Goal: Contribute content

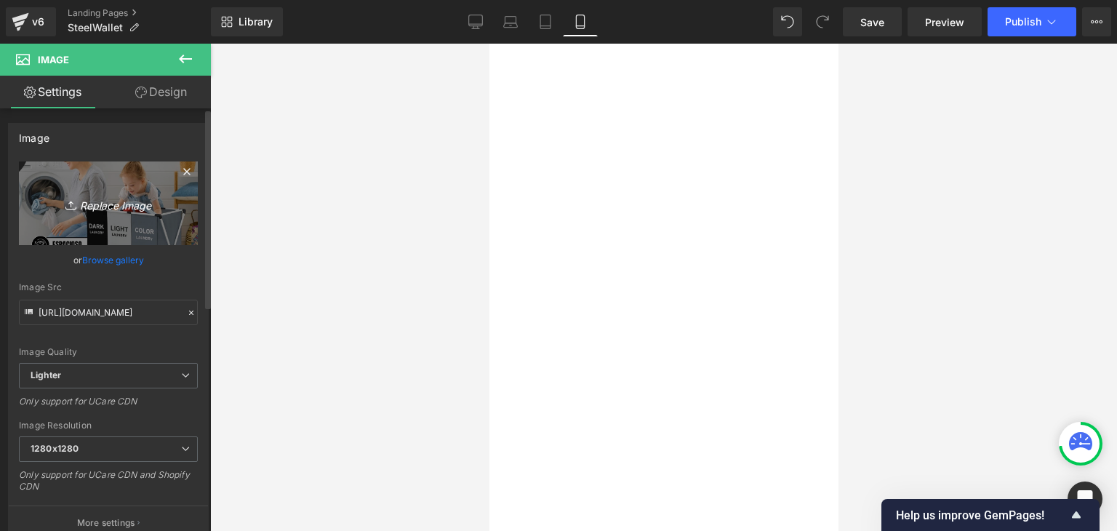
click at [122, 213] on link "Replace Image" at bounding box center [108, 203] width 179 height 84
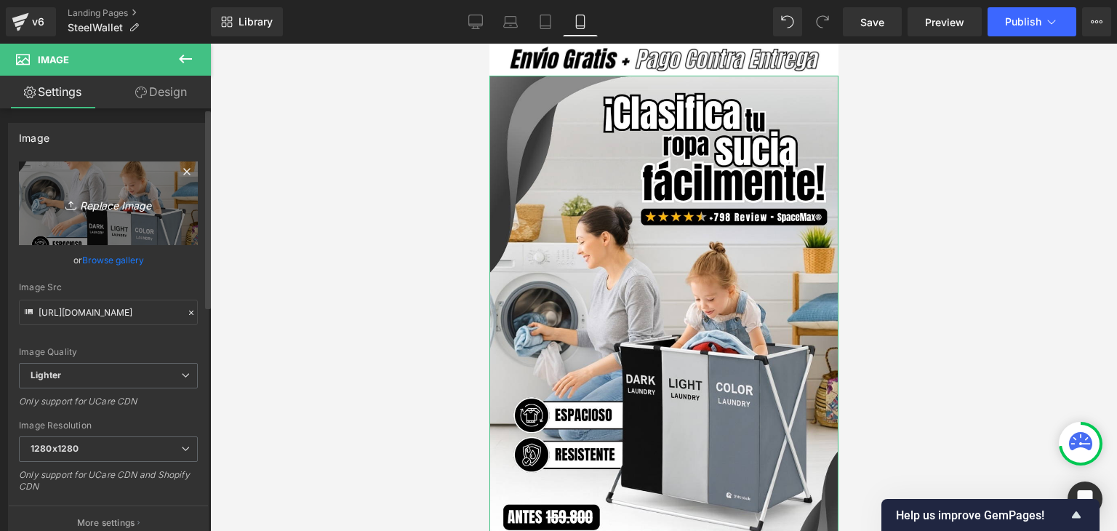
type input "C:\fakepath\Banner Landing.webp"
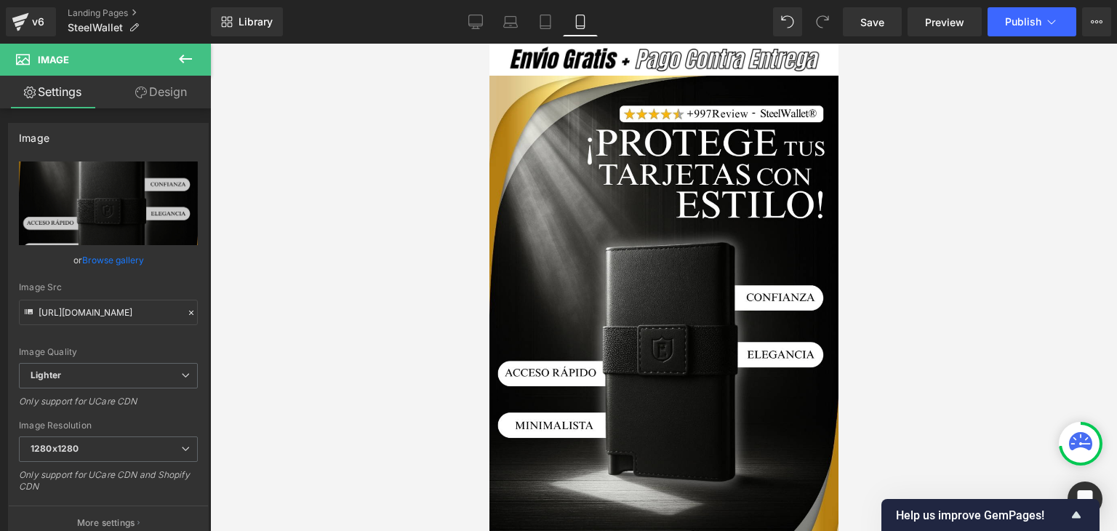
type input "[URL][DOMAIN_NAME]"
click at [1012, 18] on span "Publish" at bounding box center [1023, 22] width 36 height 12
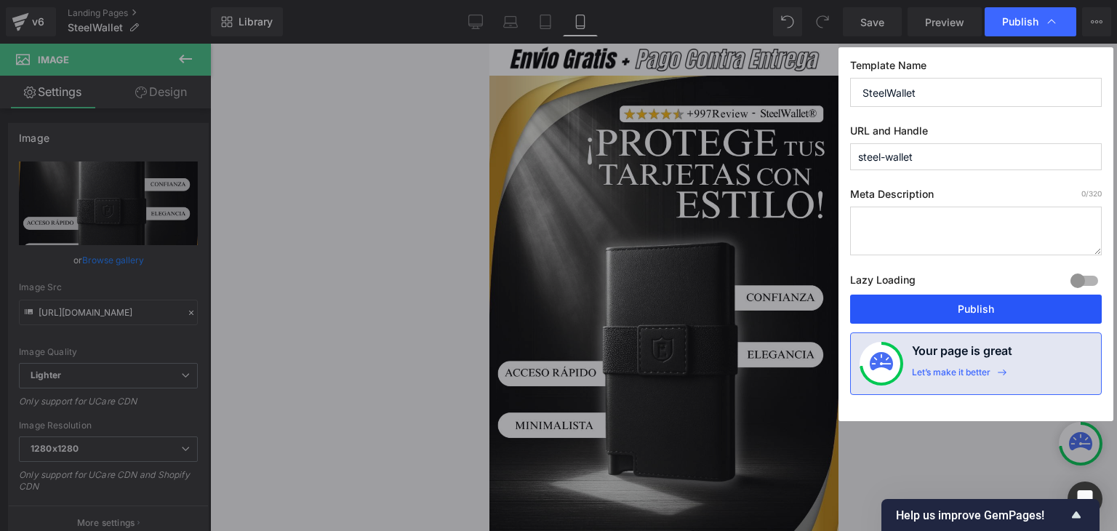
click at [957, 303] on button "Publish" at bounding box center [976, 308] width 252 height 29
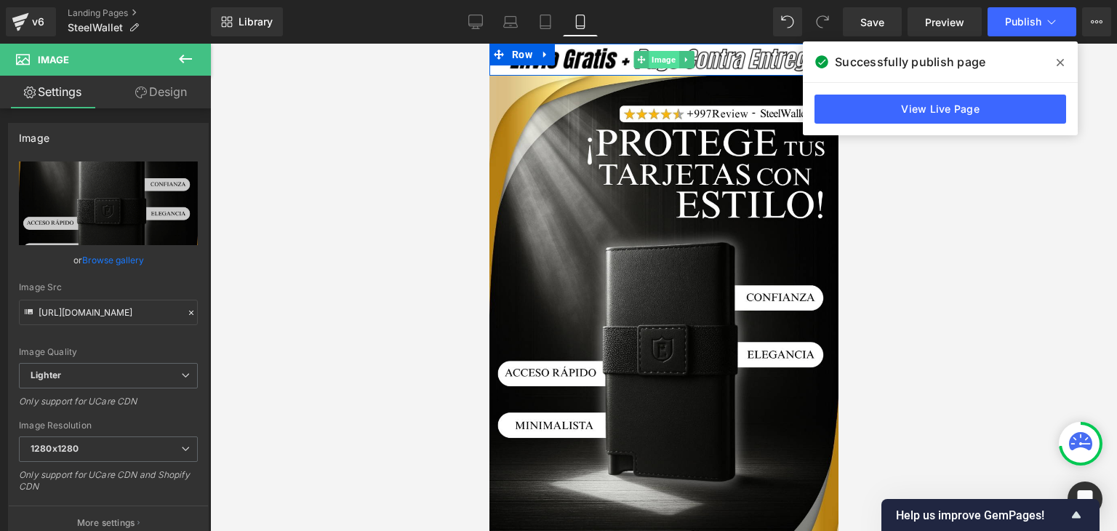
click at [661, 63] on span "Image" at bounding box center [663, 59] width 30 height 17
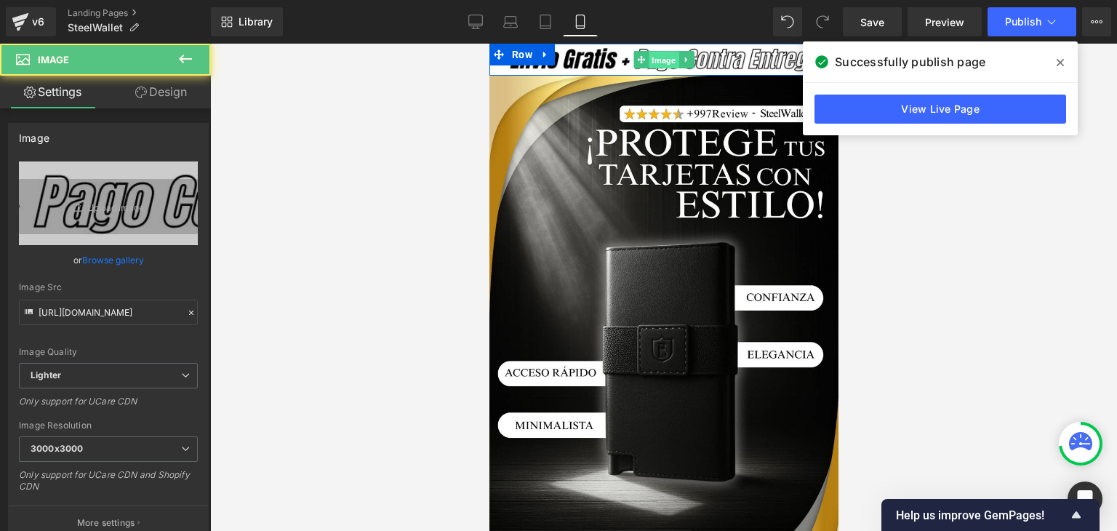
click at [658, 61] on span "Image" at bounding box center [663, 60] width 30 height 17
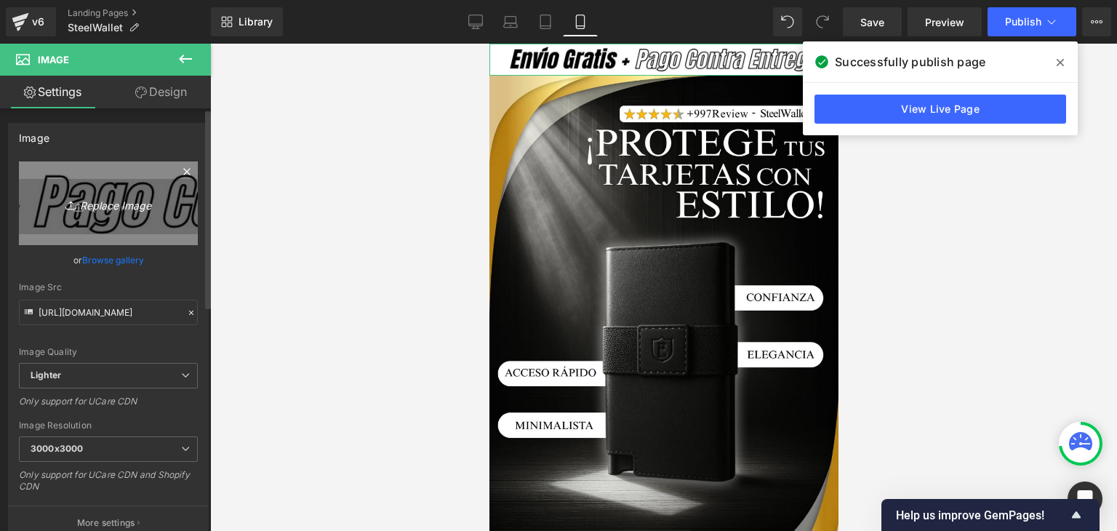
click at [107, 205] on icon "Replace Image" at bounding box center [108, 203] width 116 height 18
type input "C:\fakepath\Subtítulo.webp"
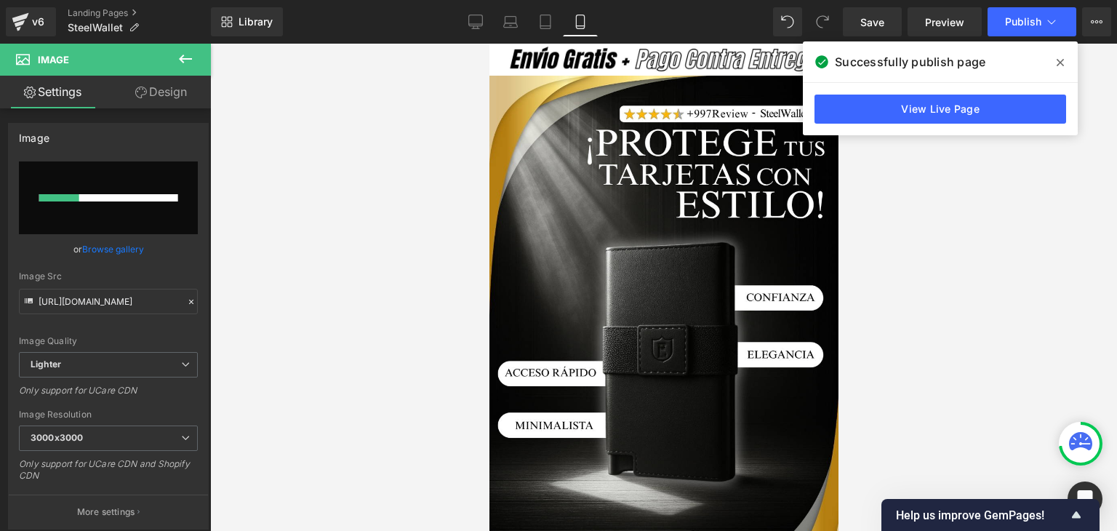
click at [1057, 60] on icon at bounding box center [1059, 62] width 7 height 7
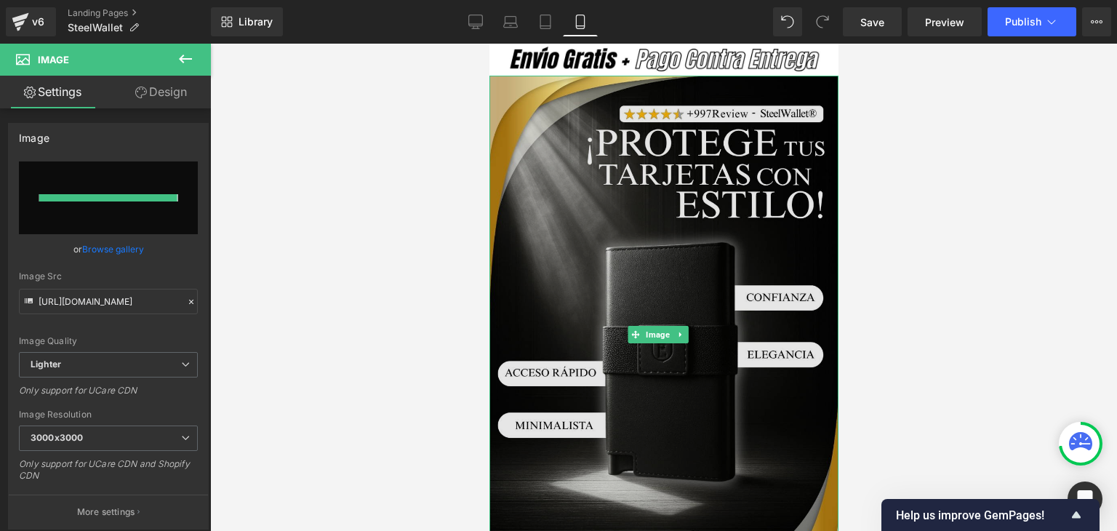
type input "[URL][DOMAIN_NAME]"
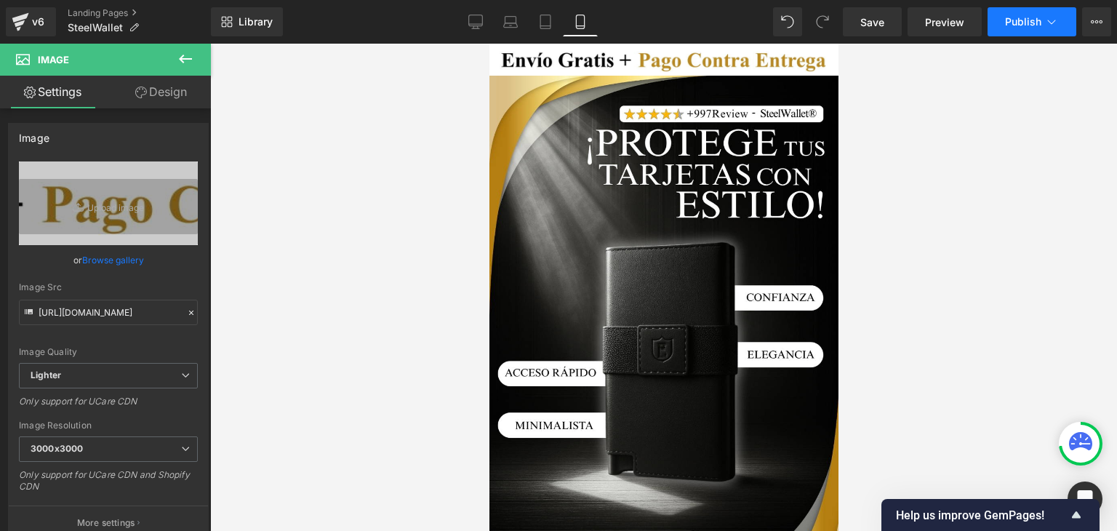
click at [1006, 21] on span "Publish" at bounding box center [1023, 22] width 36 height 12
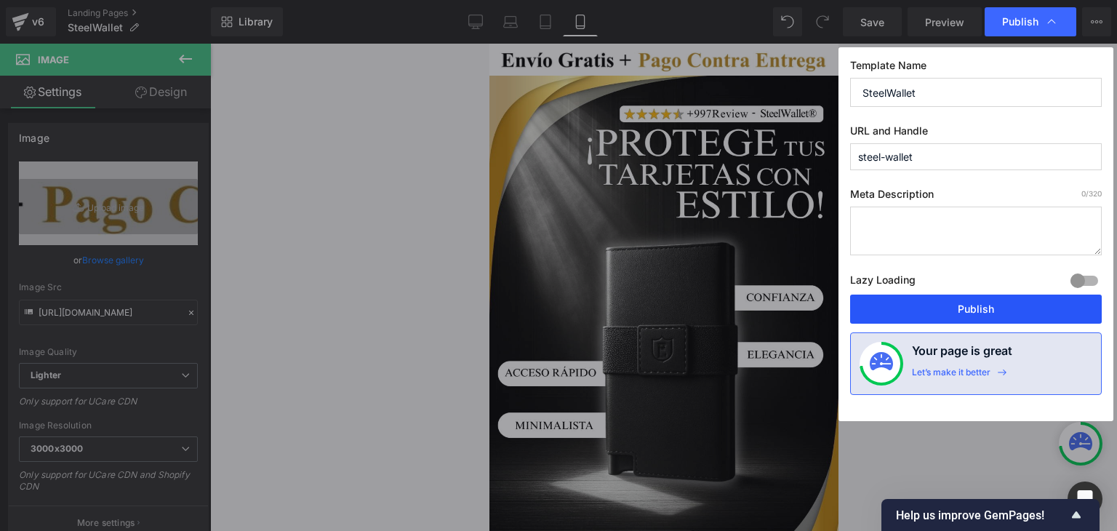
click at [973, 303] on button "Publish" at bounding box center [976, 308] width 252 height 29
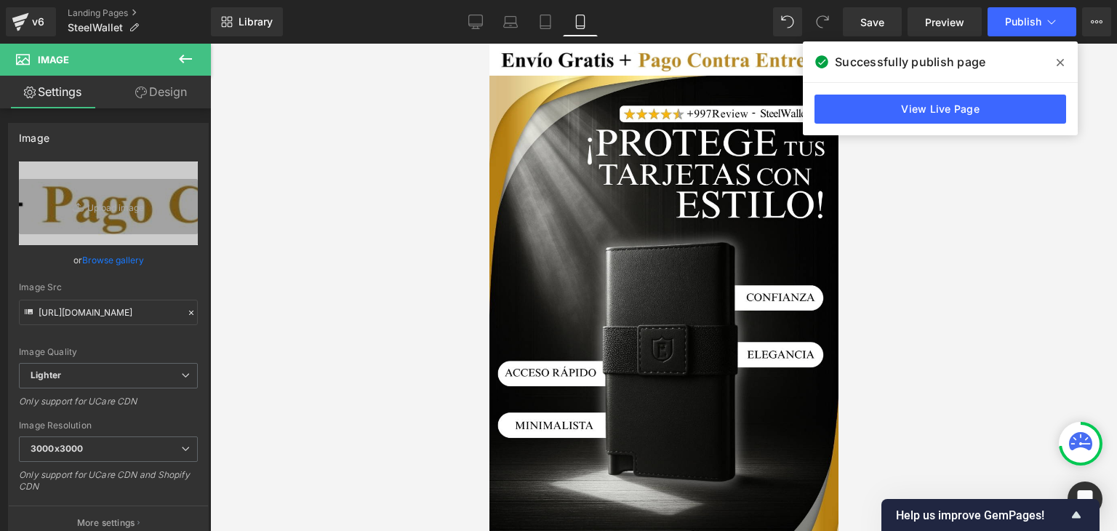
click at [1062, 67] on icon at bounding box center [1059, 63] width 7 height 12
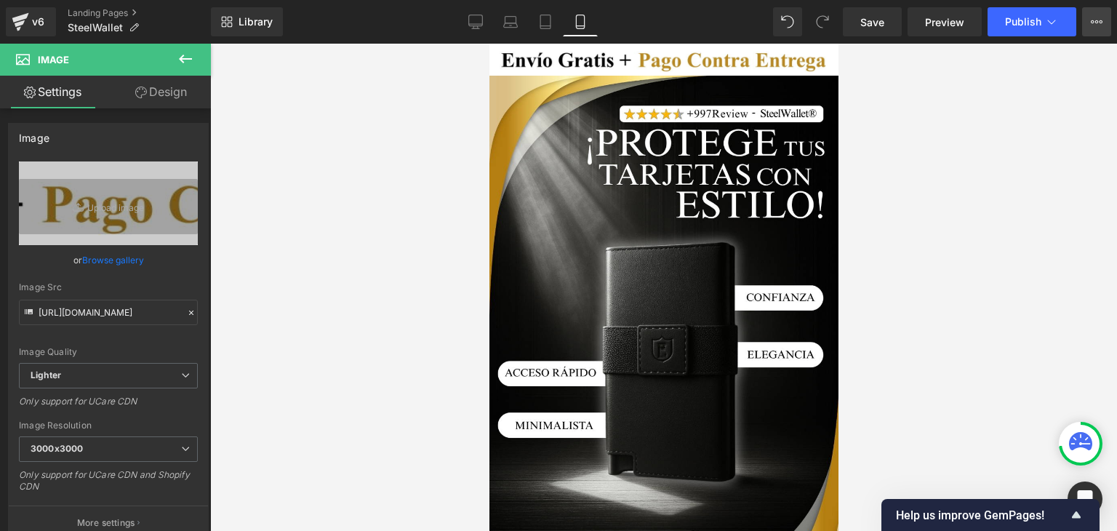
click at [1096, 19] on icon at bounding box center [1097, 22] width 12 height 12
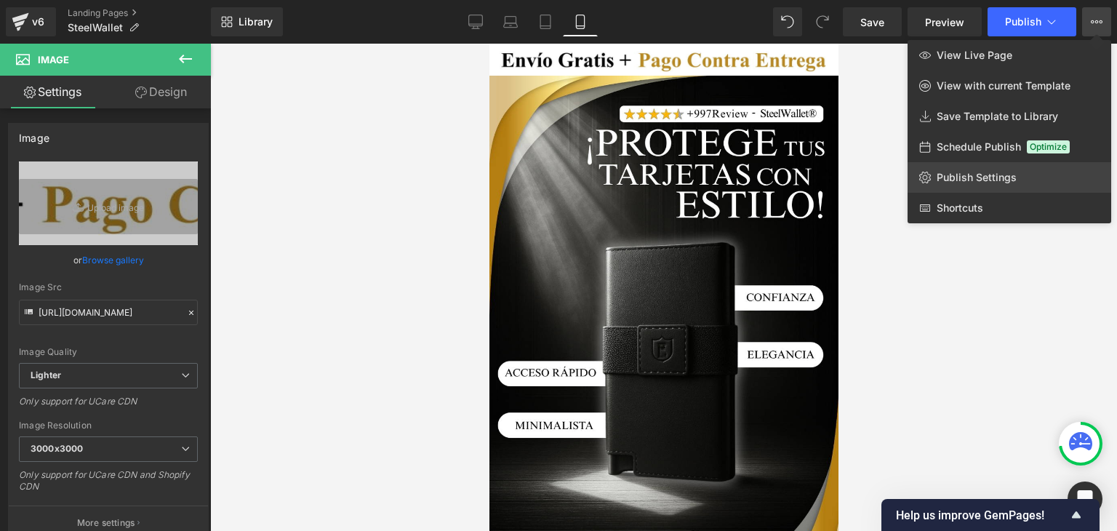
click at [959, 175] on span "Publish Settings" at bounding box center [977, 177] width 80 height 13
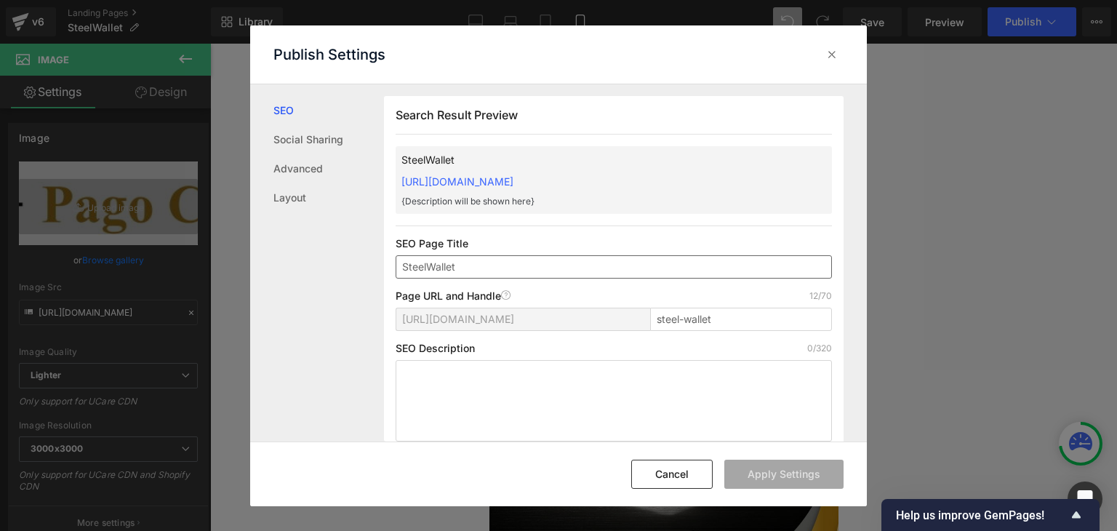
drag, startPoint x: 398, startPoint y: 259, endPoint x: 492, endPoint y: 270, distance: 93.7
click at [492, 270] on input "SteelWallet" at bounding box center [614, 266] width 436 height 23
drag, startPoint x: 827, startPoint y: 53, endPoint x: 300, endPoint y: 65, distance: 527.3
click at [827, 53] on icon at bounding box center [832, 54] width 15 height 15
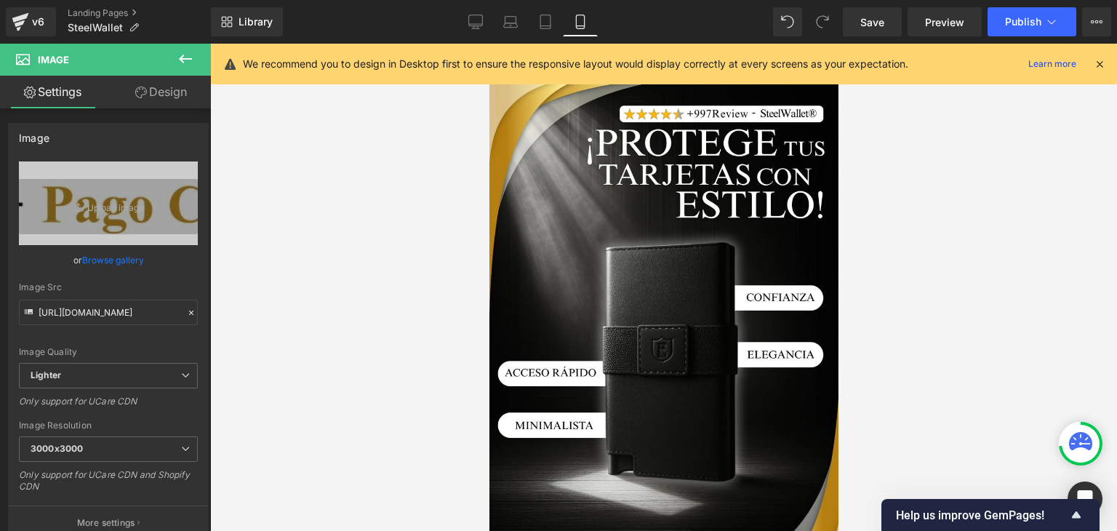
drag, startPoint x: 1101, startPoint y: 60, endPoint x: 1091, endPoint y: 44, distance: 18.0
click at [1101, 60] on icon at bounding box center [1099, 63] width 13 height 13
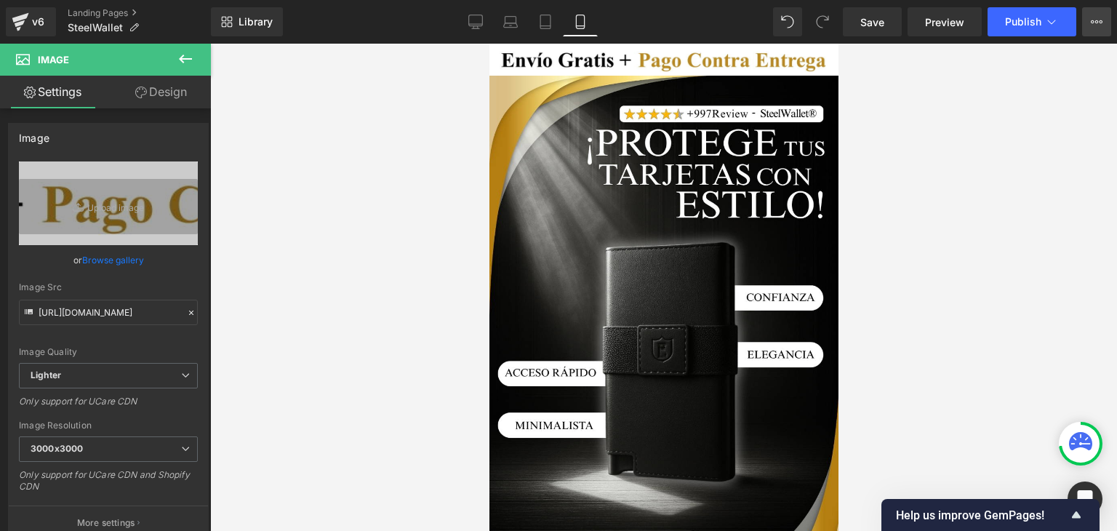
click at [1086, 25] on button "View Live Page View with current Template Save Template to Library Schedule Pub…" at bounding box center [1096, 21] width 29 height 29
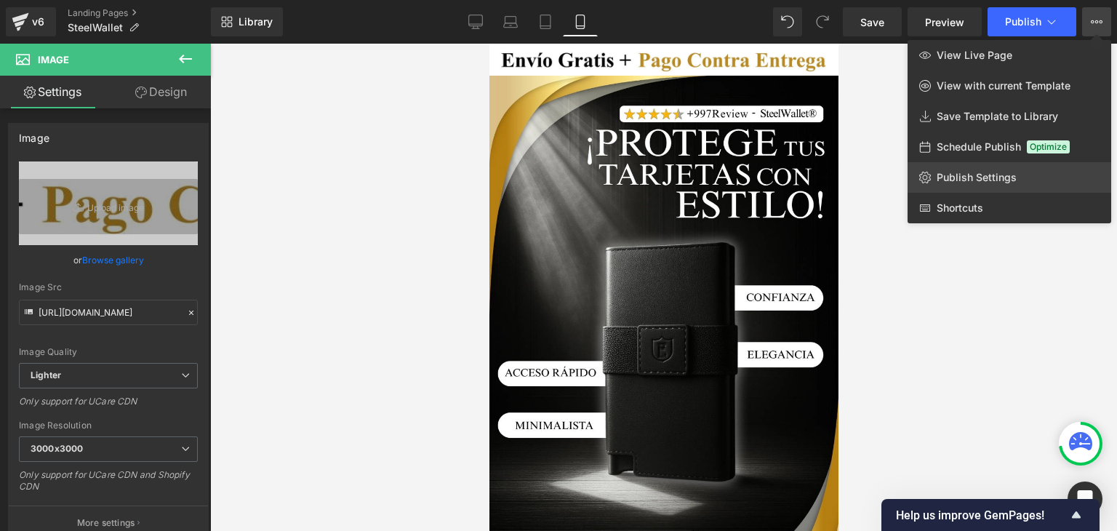
click at [964, 181] on span "Publish Settings" at bounding box center [977, 177] width 80 height 13
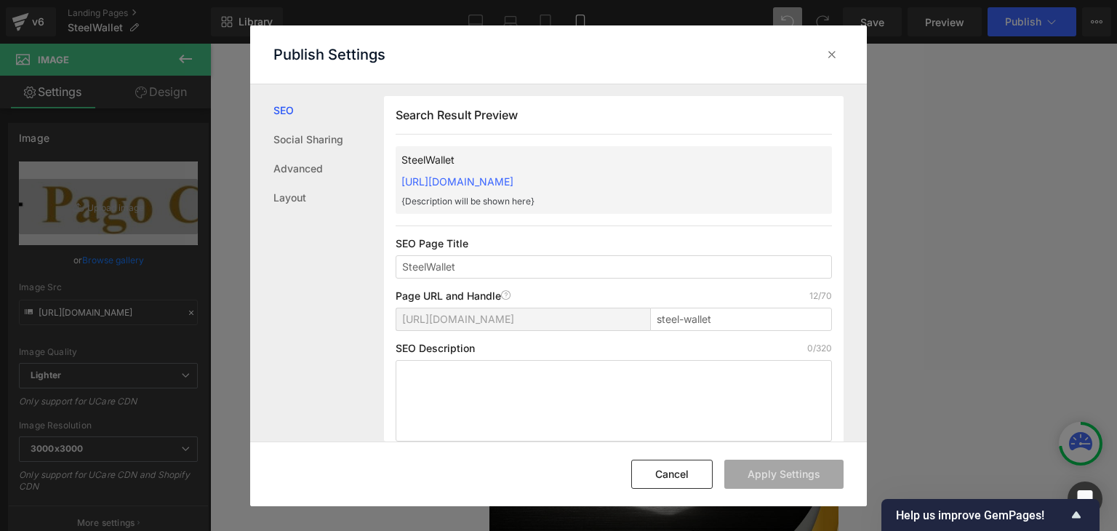
drag, startPoint x: 396, startPoint y: 179, endPoint x: 745, endPoint y: 173, distance: 348.3
click at [745, 173] on div "SteelWallet [URL][DOMAIN_NAME] {Description will be shown here}" at bounding box center [614, 180] width 436 height 68
copy link "[URL][DOMAIN_NAME]"
click at [831, 57] on icon at bounding box center [832, 54] width 15 height 15
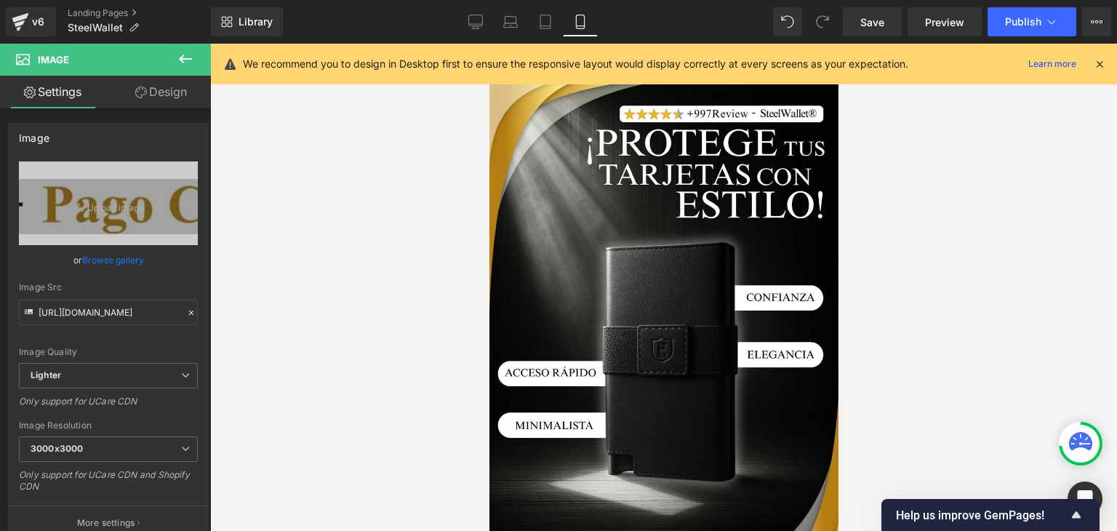
click at [1099, 62] on icon at bounding box center [1099, 63] width 13 height 13
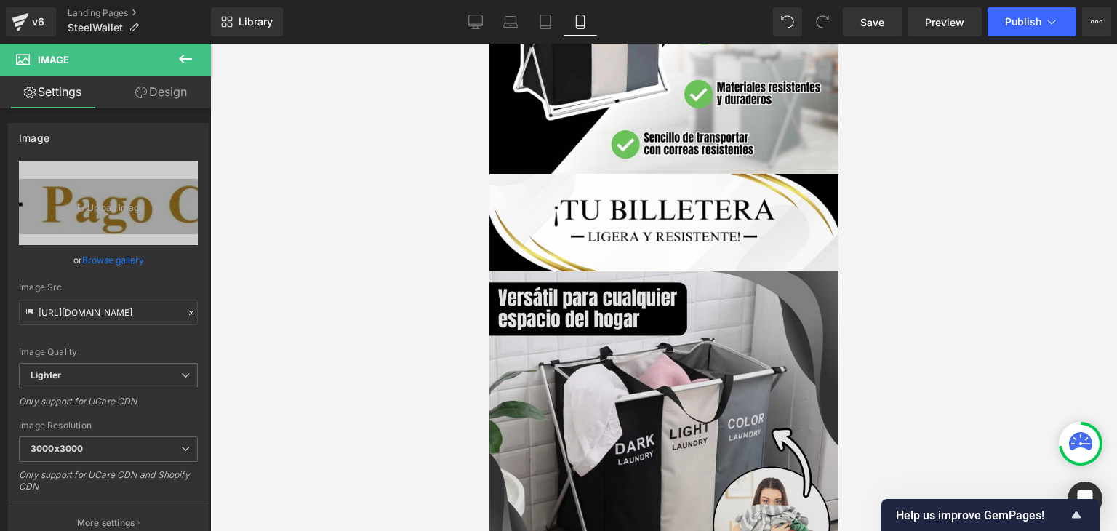
scroll to position [1309, 0]
click at [650, 328] on img at bounding box center [663, 444] width 349 height 349
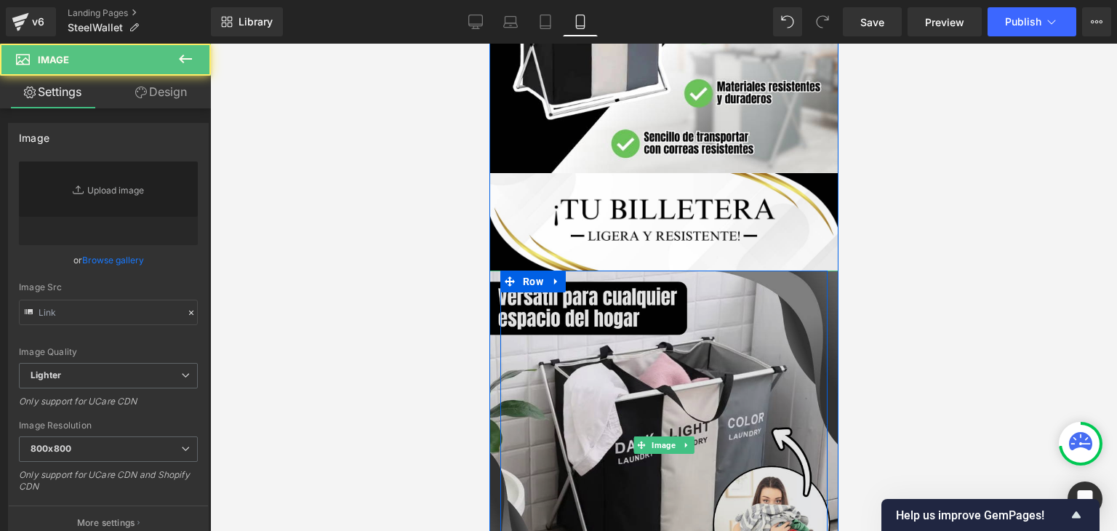
type input "[URL][DOMAIN_NAME]"
